Goal: Transaction & Acquisition: Book appointment/travel/reservation

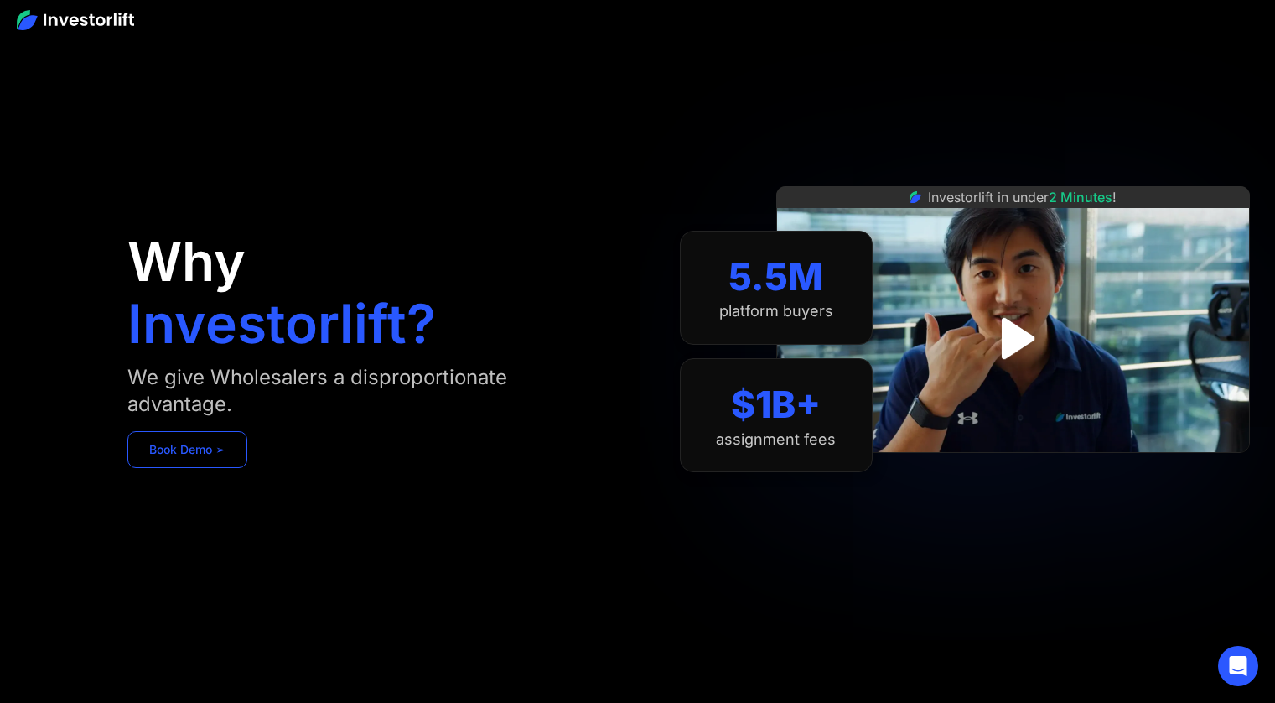
click at [222, 458] on link "Book Demo ➢" at bounding box center [187, 449] width 120 height 37
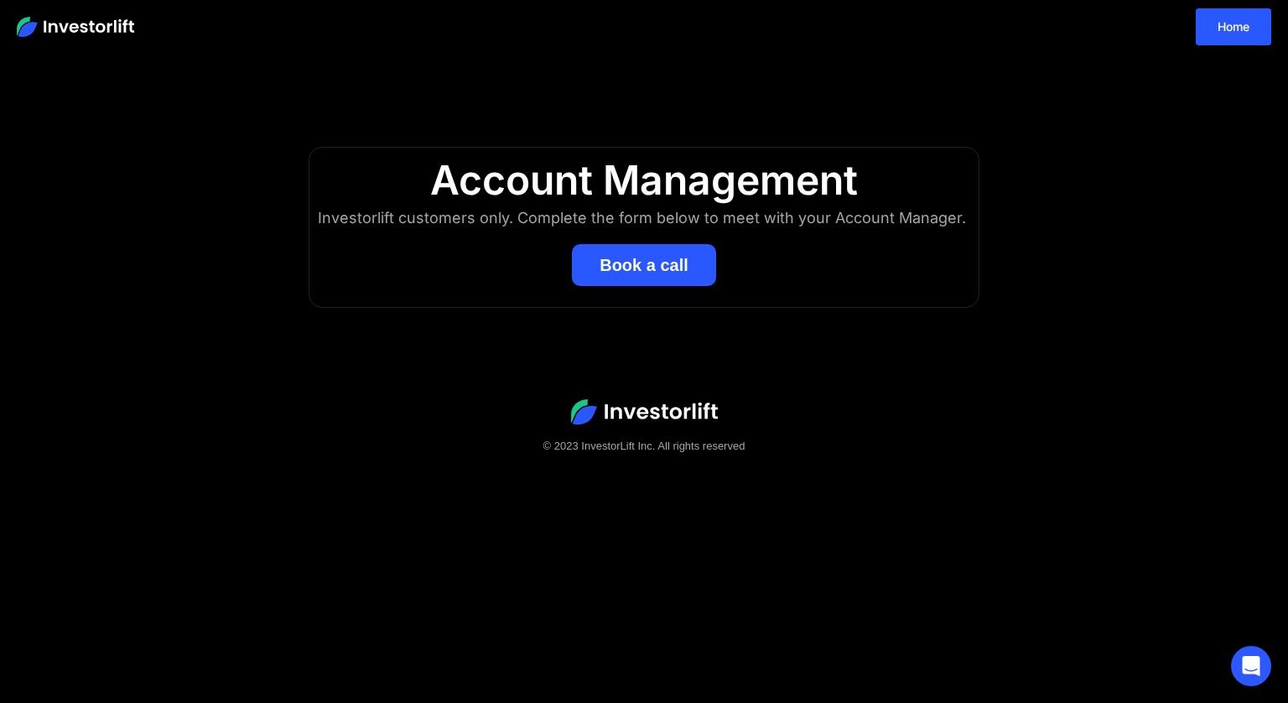
click at [692, 257] on button "Book a call" at bounding box center [644, 265] width 144 height 42
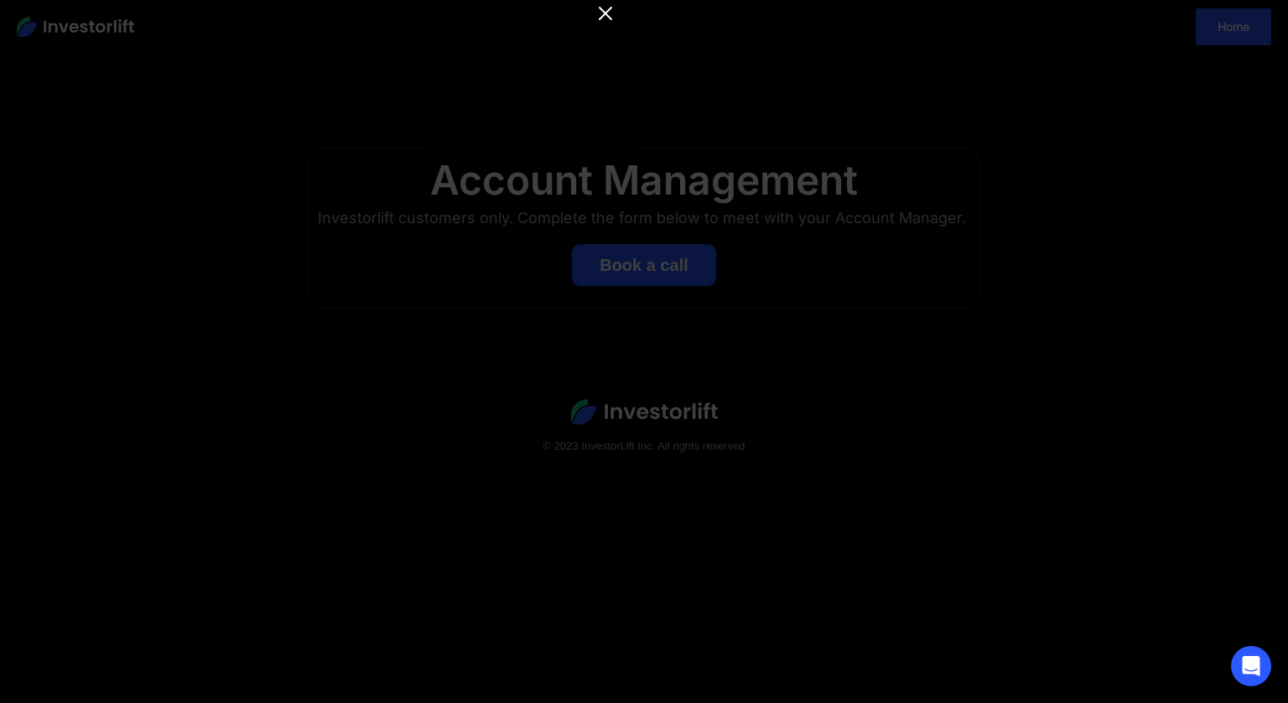
click at [610, 12] on icon "Close" at bounding box center [605, 13] width 20 height 20
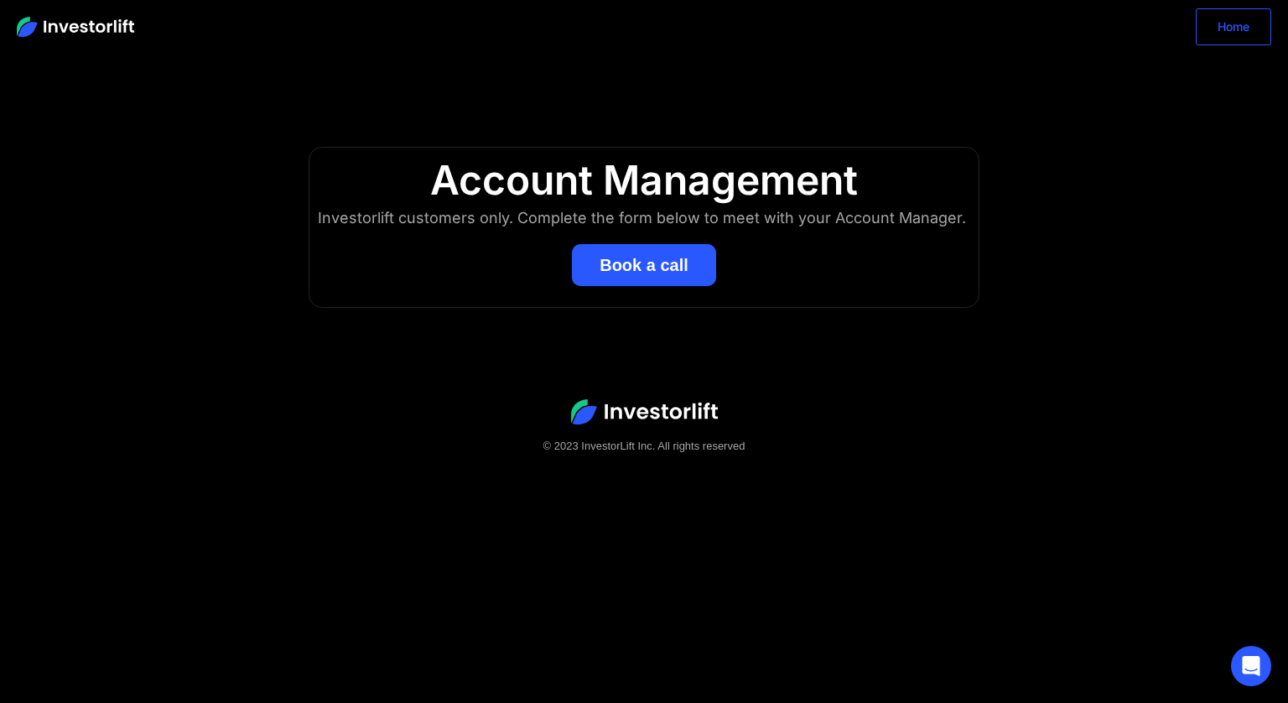
click at [1209, 25] on link "Home" at bounding box center [1233, 26] width 75 height 37
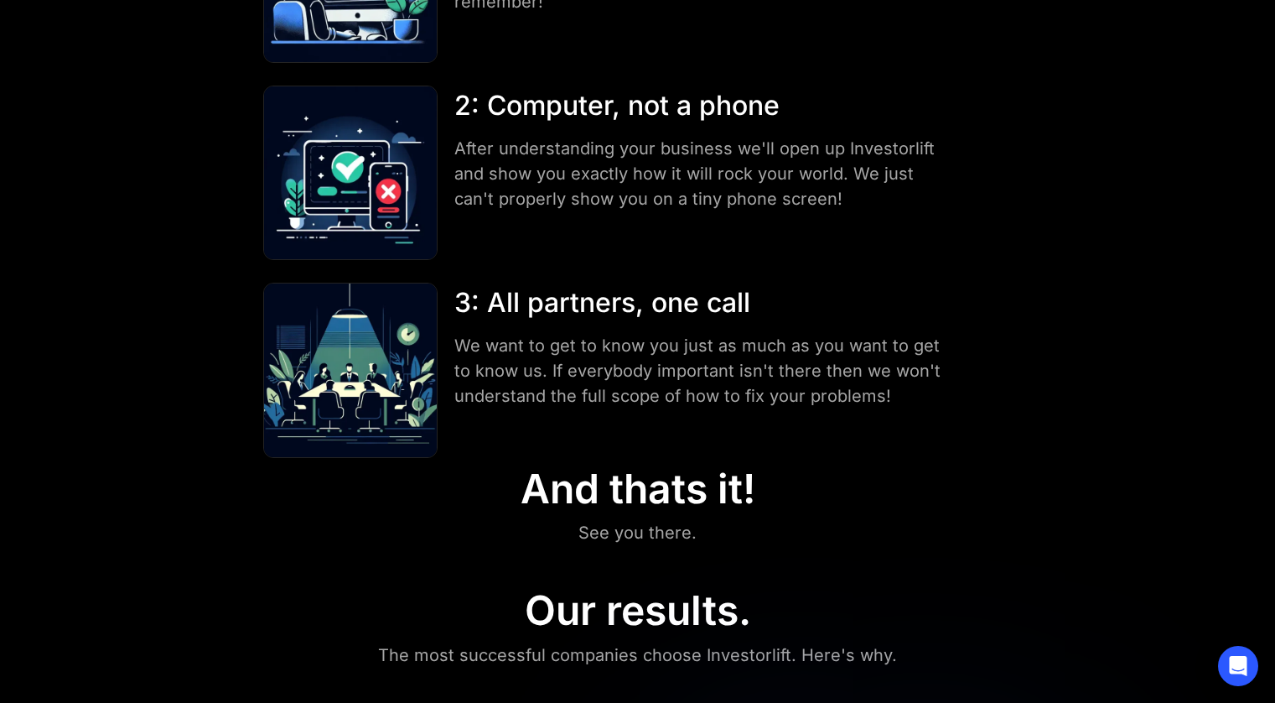
scroll to position [386, 0]
